Goal: Information Seeking & Learning: Learn about a topic

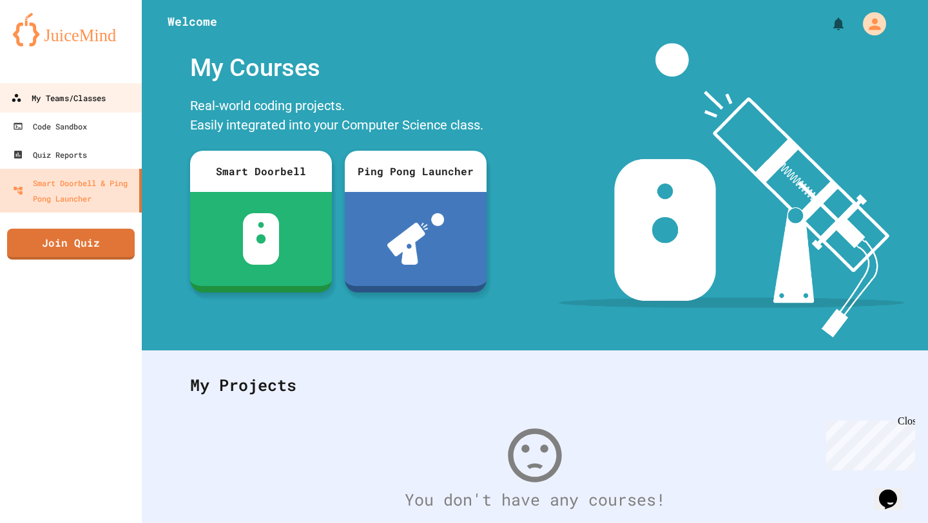
click at [54, 94] on div "My Teams/Classes" at bounding box center [58, 98] width 95 height 16
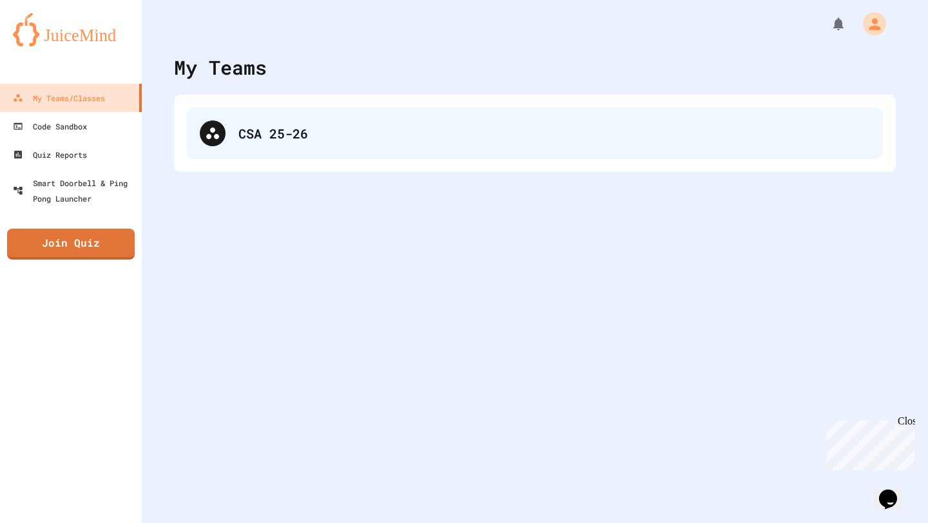
click at [198, 123] on div "CSA 25-26" at bounding box center [535, 134] width 696 height 52
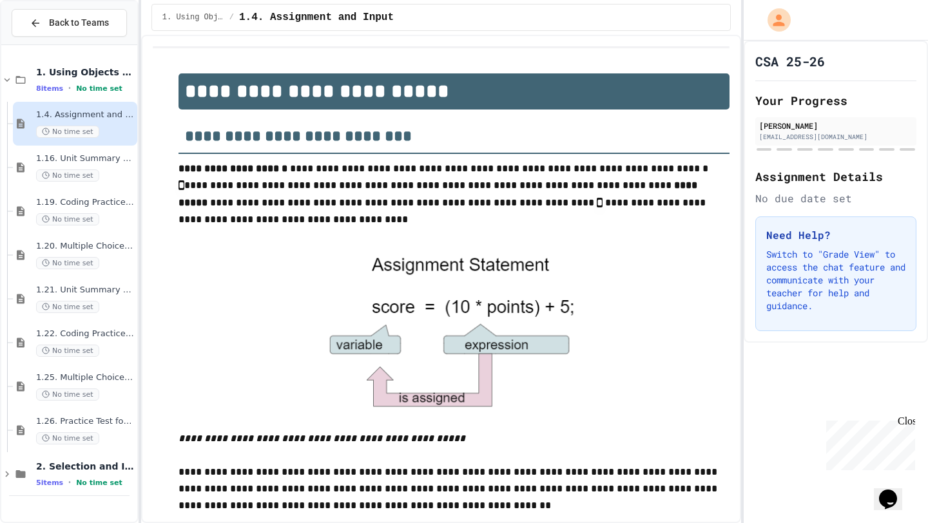
scroll to position [812, 0]
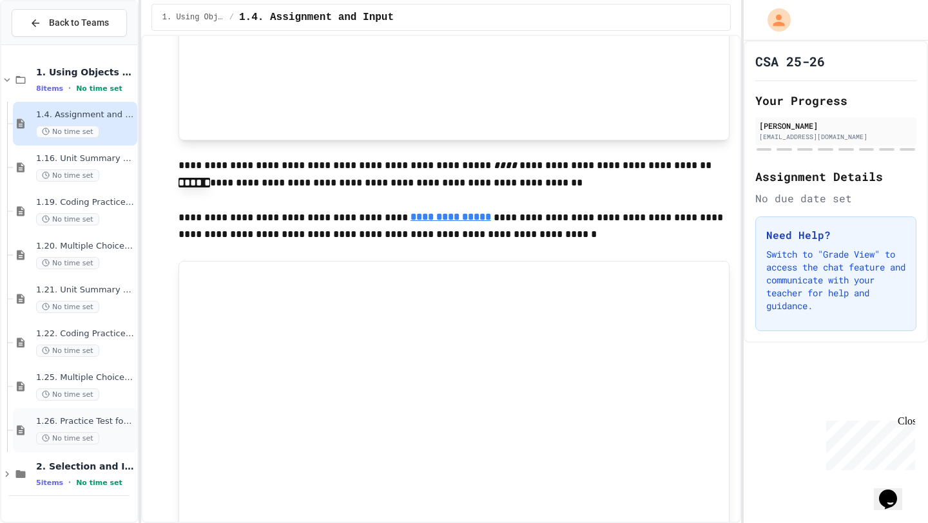
click at [88, 426] on span "1.26. Practice Test for Objects (1.12-1.14)" at bounding box center [85, 421] width 99 height 11
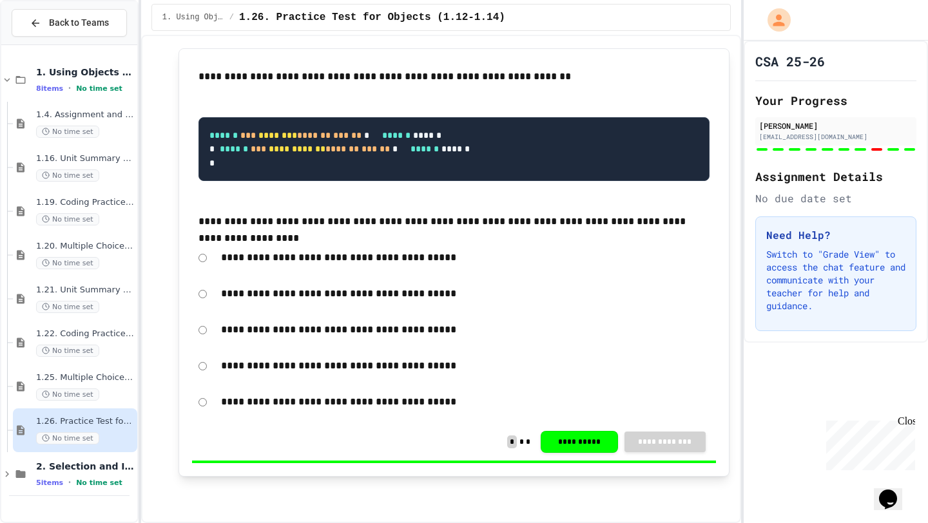
scroll to position [6147, 0]
click at [83, 381] on span "1.25. Multiple Choice Exercises for Unit 1b (1.9-1.15)" at bounding box center [85, 378] width 99 height 11
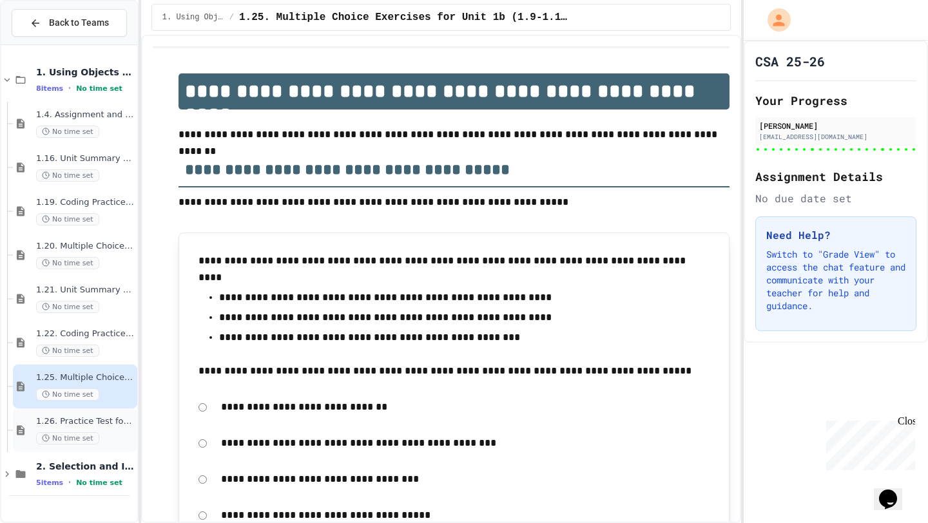
click at [127, 424] on span "1.26. Practice Test for Objects (1.12-1.14)" at bounding box center [85, 421] width 99 height 11
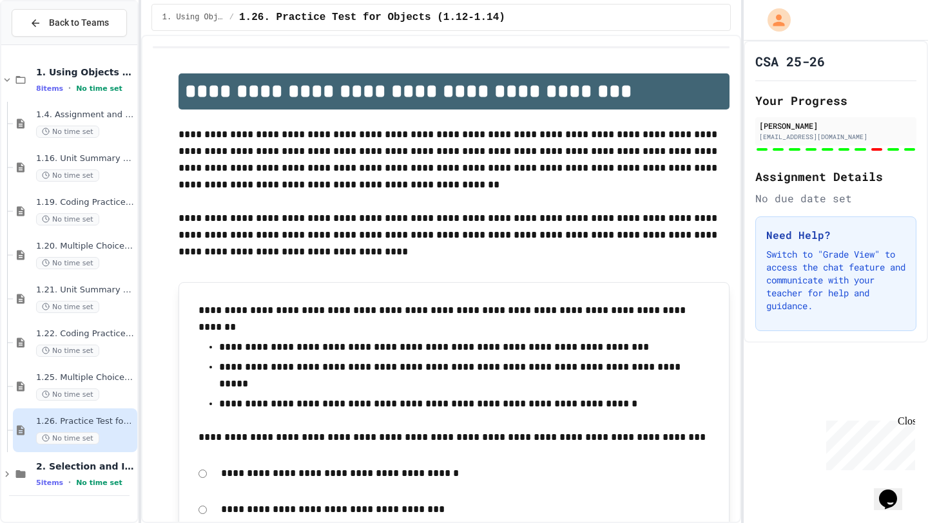
click at [116, 333] on span "1.22. Coding Practice 1b (1.7-1.15)" at bounding box center [85, 334] width 99 height 11
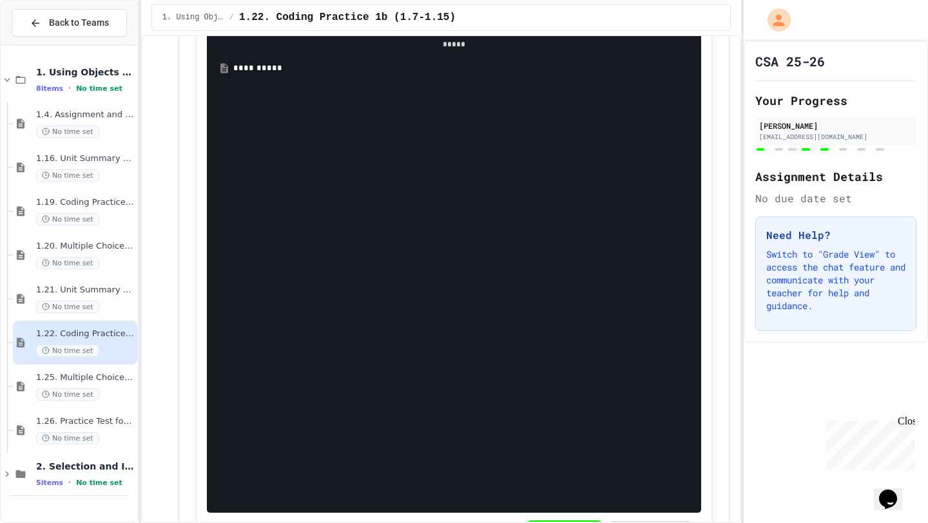
scroll to position [2540, 0]
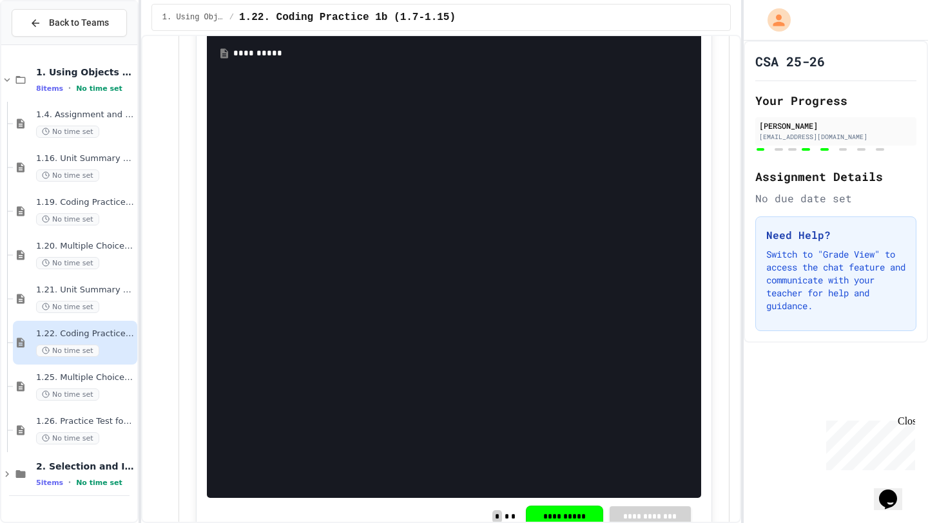
click at [841, 146] on div "[PERSON_NAME] [EMAIL_ADDRESS][DOMAIN_NAME]" at bounding box center [836, 134] width 161 height 35
click at [843, 151] on div at bounding box center [836, 149] width 161 height 5
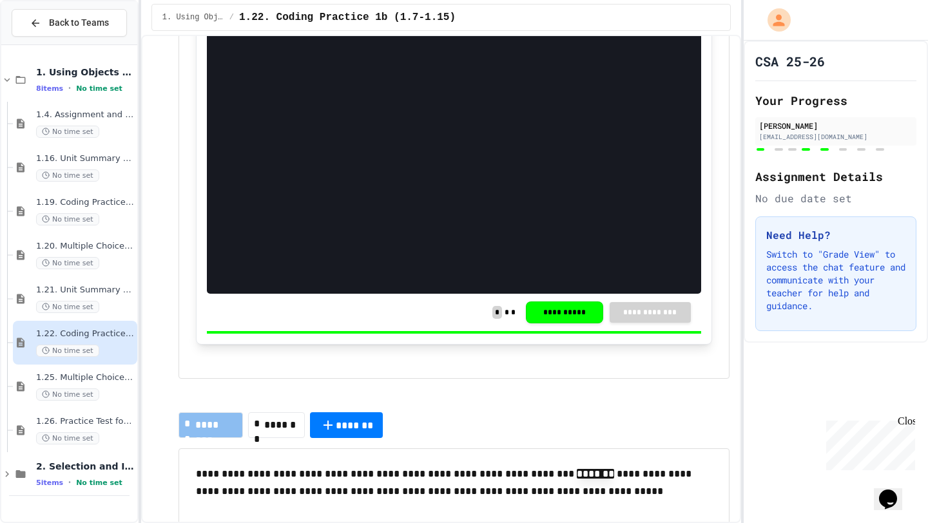
scroll to position [2820, 0]
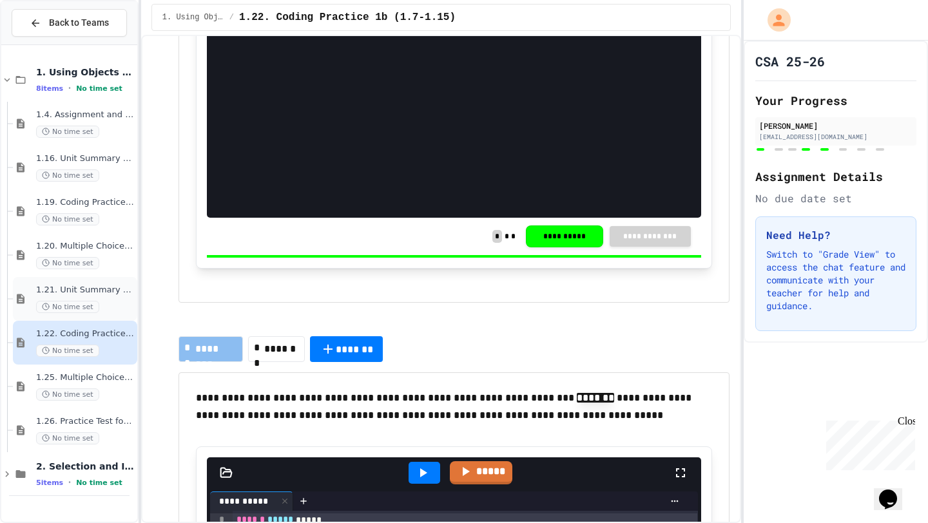
click at [93, 301] on span "No time set" at bounding box center [67, 307] width 63 height 12
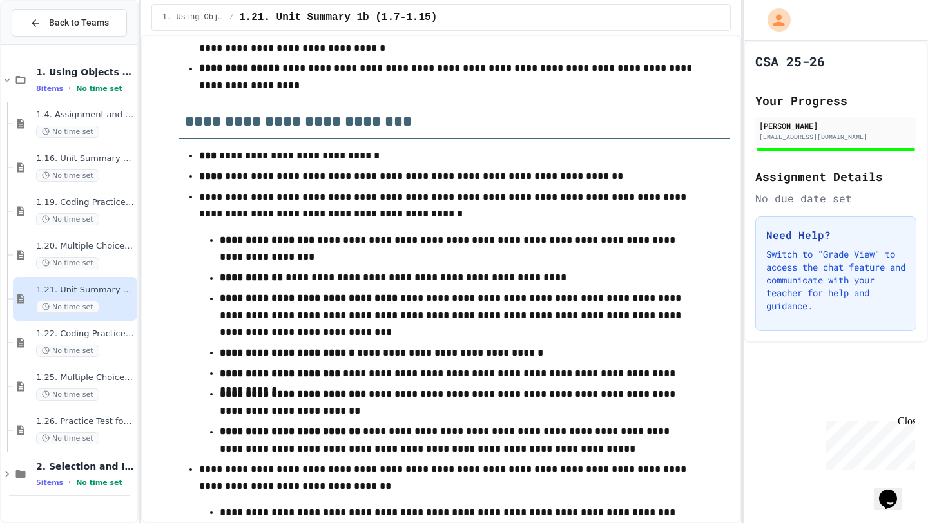
scroll to position [447, 0]
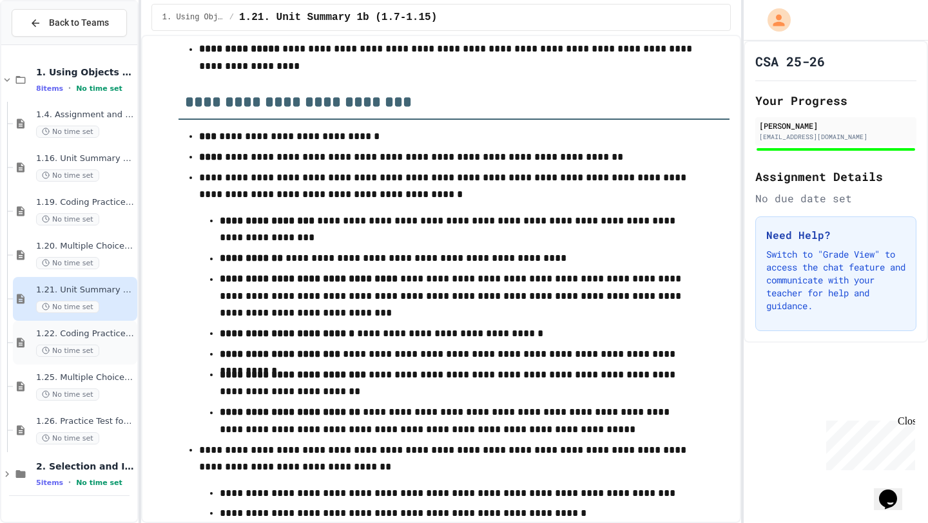
click at [98, 347] on div "No time set" at bounding box center [85, 351] width 99 height 12
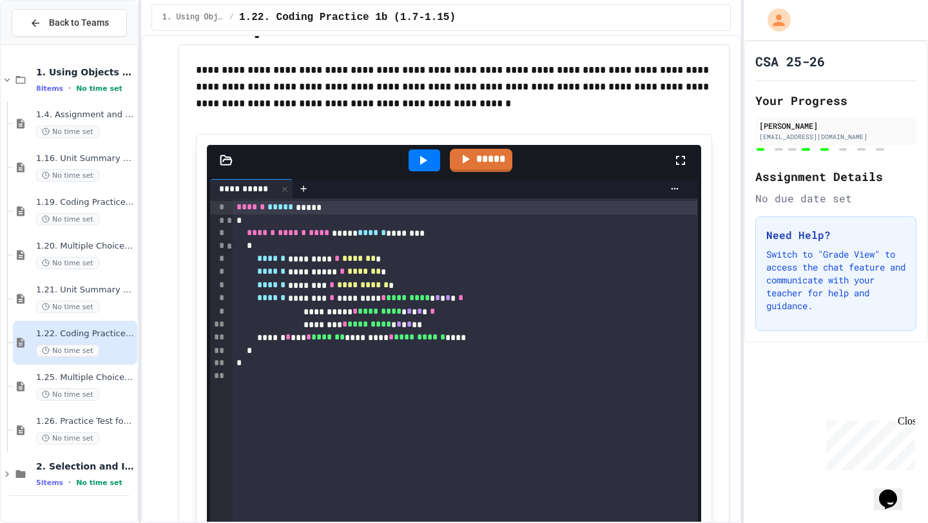
scroll to position [2431, 0]
